Goal: Information Seeking & Learning: Learn about a topic

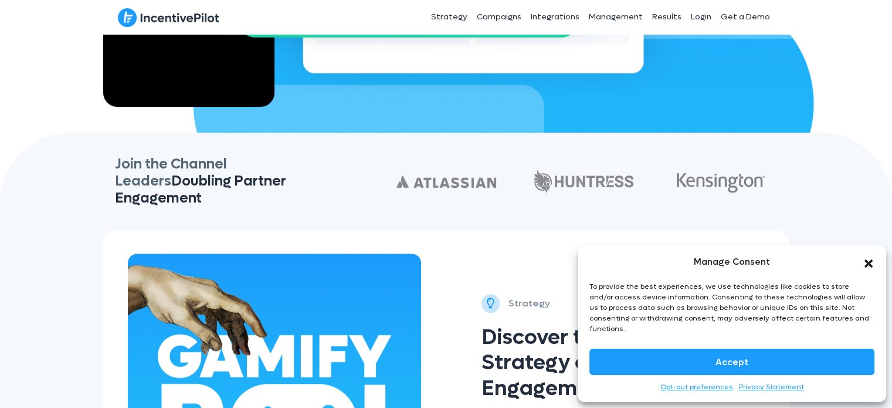
scroll to position [587, 0]
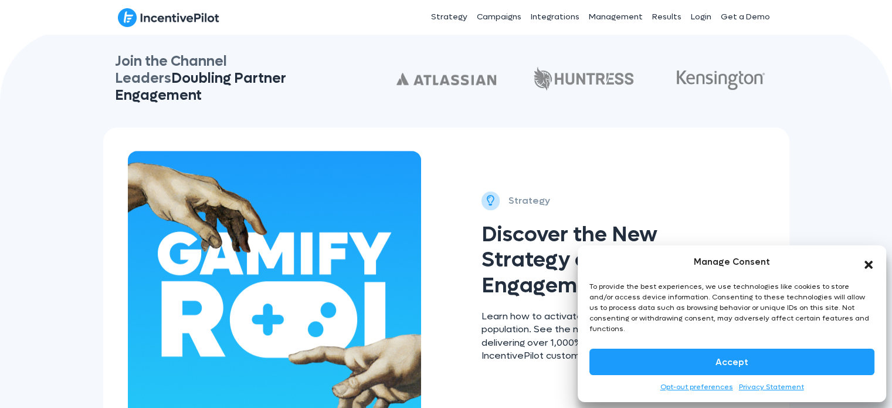
click at [871, 269] on icon "Close dialog" at bounding box center [869, 264] width 8 height 8
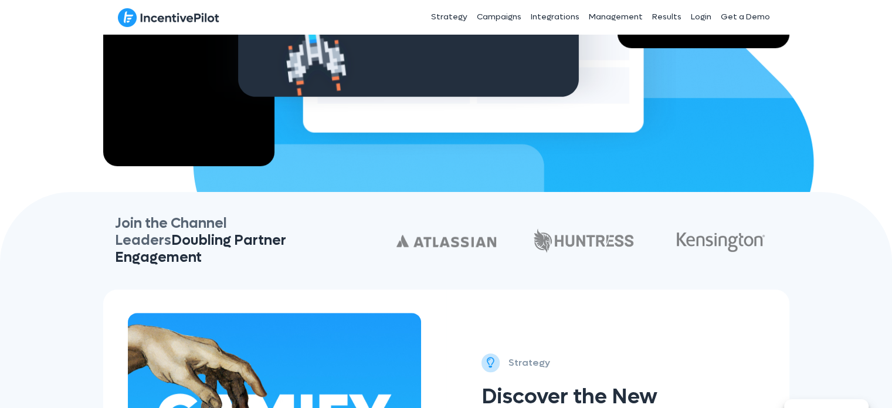
scroll to position [392, 0]
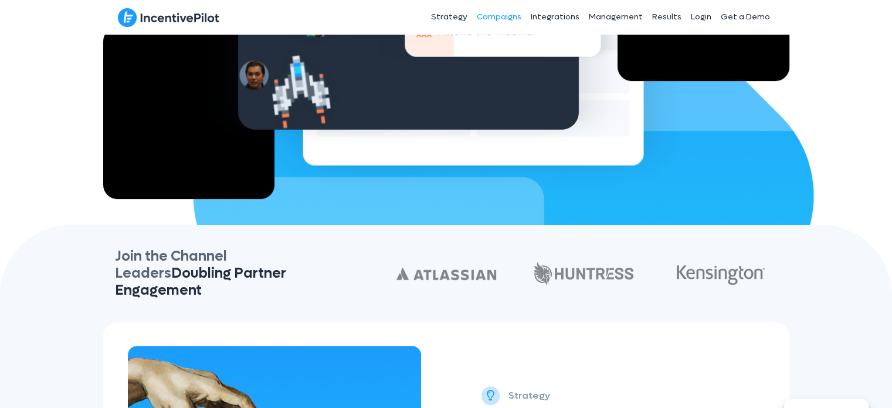
click at [509, 15] on link "Campaigns" at bounding box center [499, 16] width 54 height 29
